Goal: Task Accomplishment & Management: Complete application form

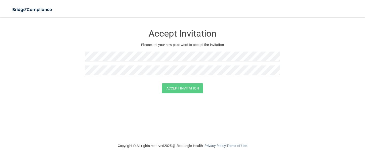
click at [117, 51] on div "Accept Invitation Please set your new password to accept the invitation" at bounding box center [182, 52] width 195 height 61
click at [179, 88] on button "Accept Invitation" at bounding box center [182, 88] width 41 height 10
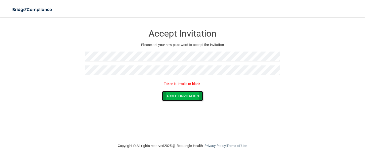
click at [189, 95] on button "Accept Invitation" at bounding box center [182, 96] width 41 height 10
click at [146, 108] on div "Accept Invitation Please set your new password to accept the invitation Token i…" at bounding box center [182, 79] width 343 height 115
click at [169, 95] on button "Accept Invitation" at bounding box center [182, 96] width 41 height 10
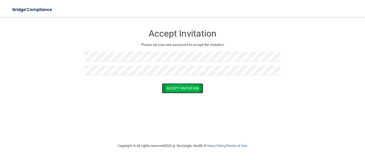
click at [174, 85] on button "Accept Invitation" at bounding box center [182, 88] width 41 height 10
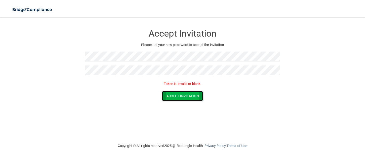
click at [166, 94] on button "Accept Invitation" at bounding box center [182, 96] width 41 height 10
click at [189, 94] on button "Accept Invitation" at bounding box center [182, 96] width 41 height 10
